Goal: Task Accomplishment & Management: Use online tool/utility

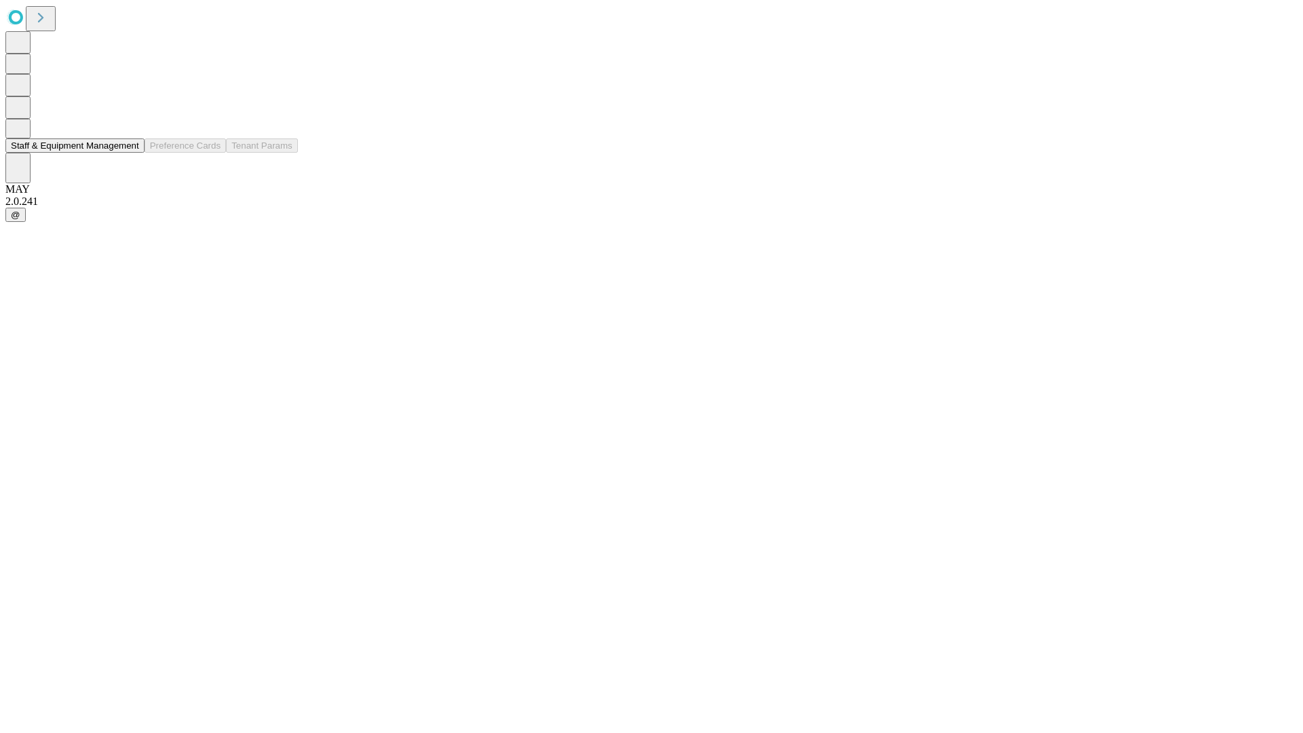
click at [130, 153] on button "Staff & Equipment Management" at bounding box center [74, 145] width 139 height 14
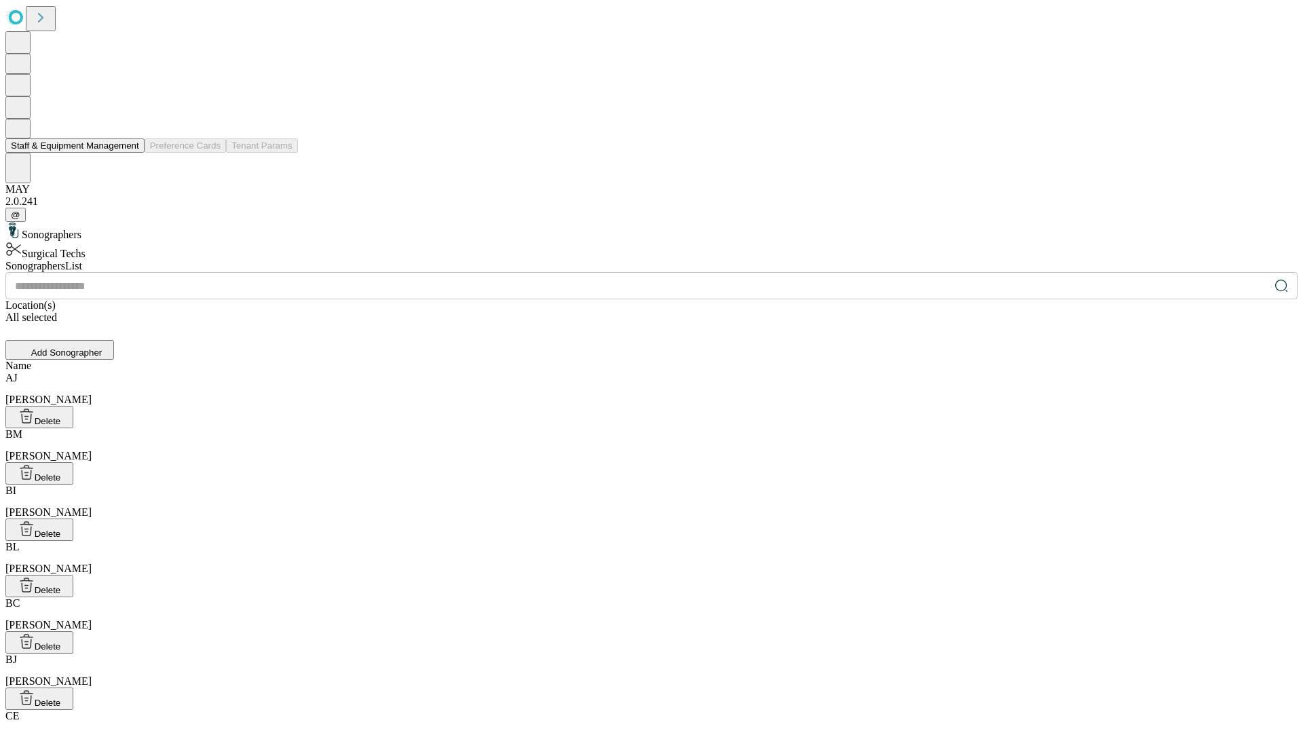
click at [130, 153] on button "Staff & Equipment Management" at bounding box center [74, 145] width 139 height 14
